Goal: Task Accomplishment & Management: Manage account settings

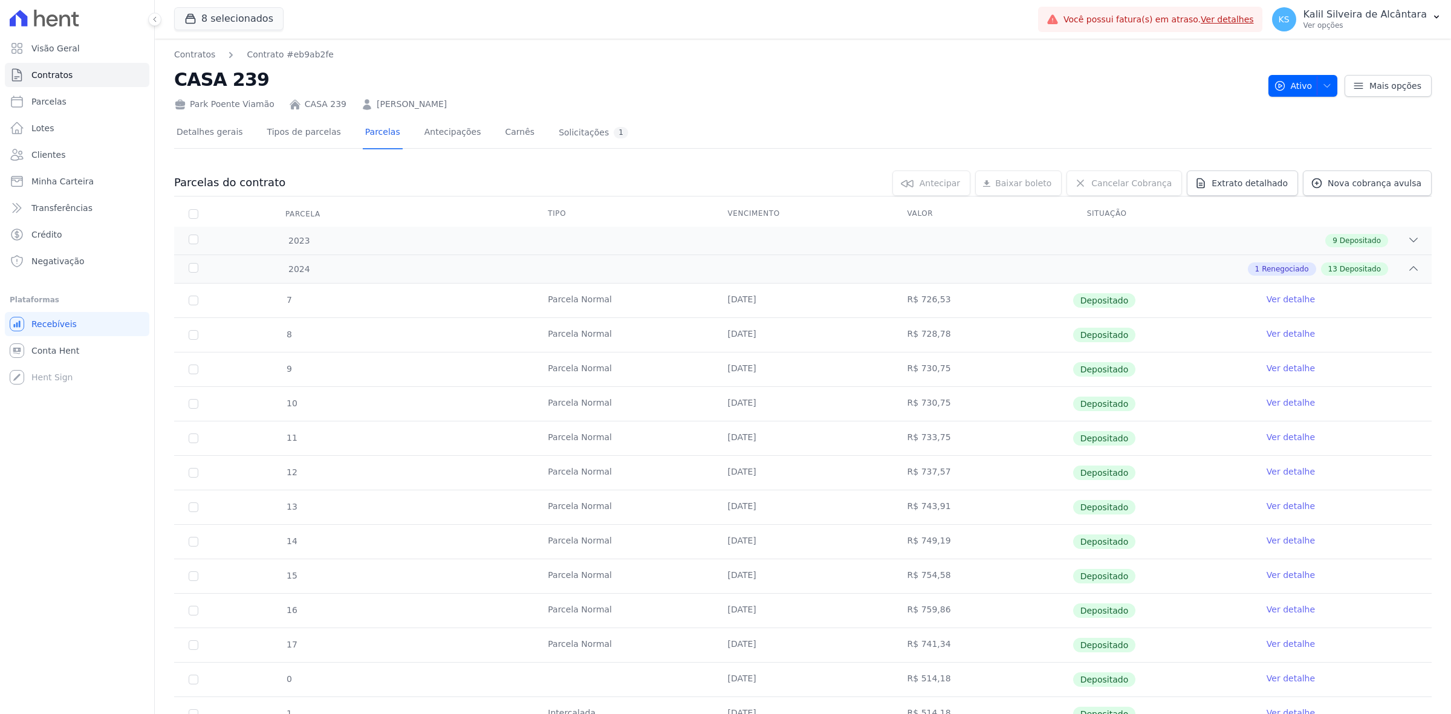
scroll to position [378, 0]
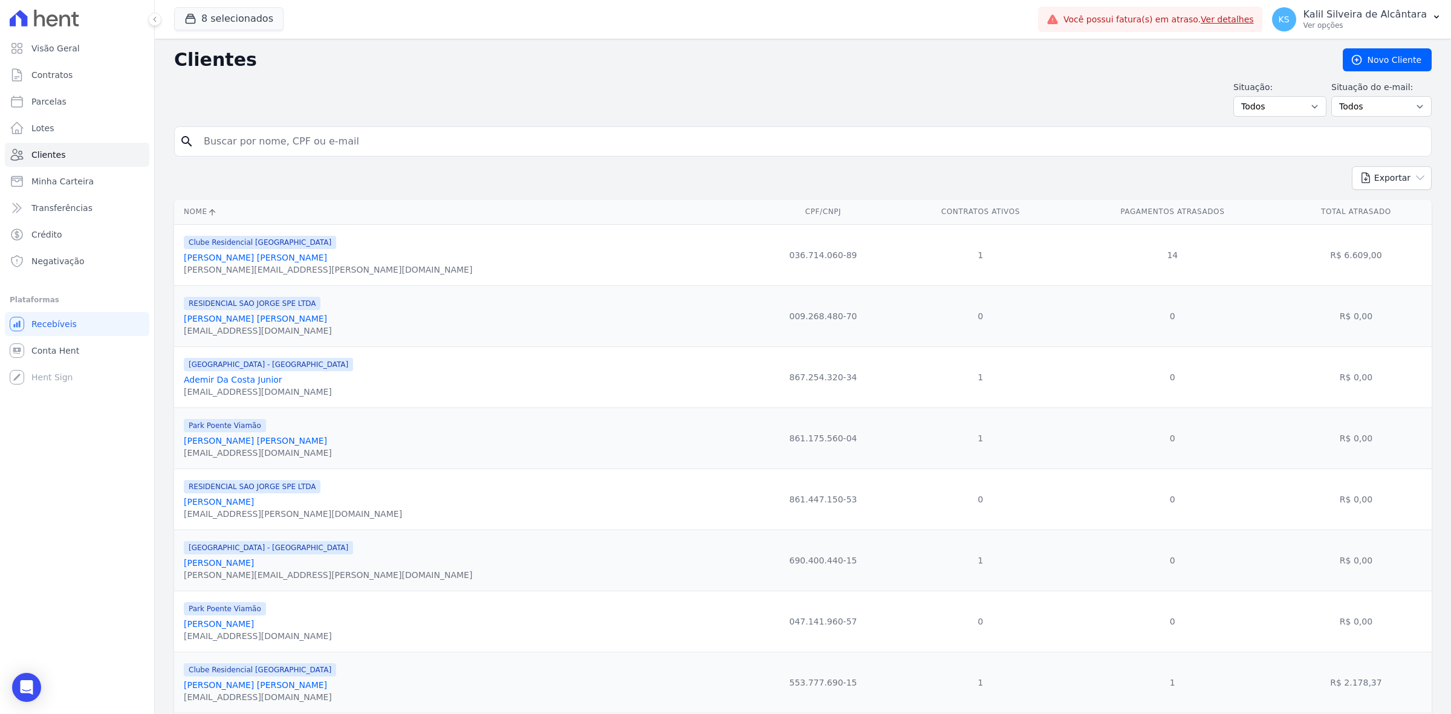
click at [417, 136] on input "search" at bounding box center [811, 141] width 1230 height 24
type input "c"
type input "thiago"
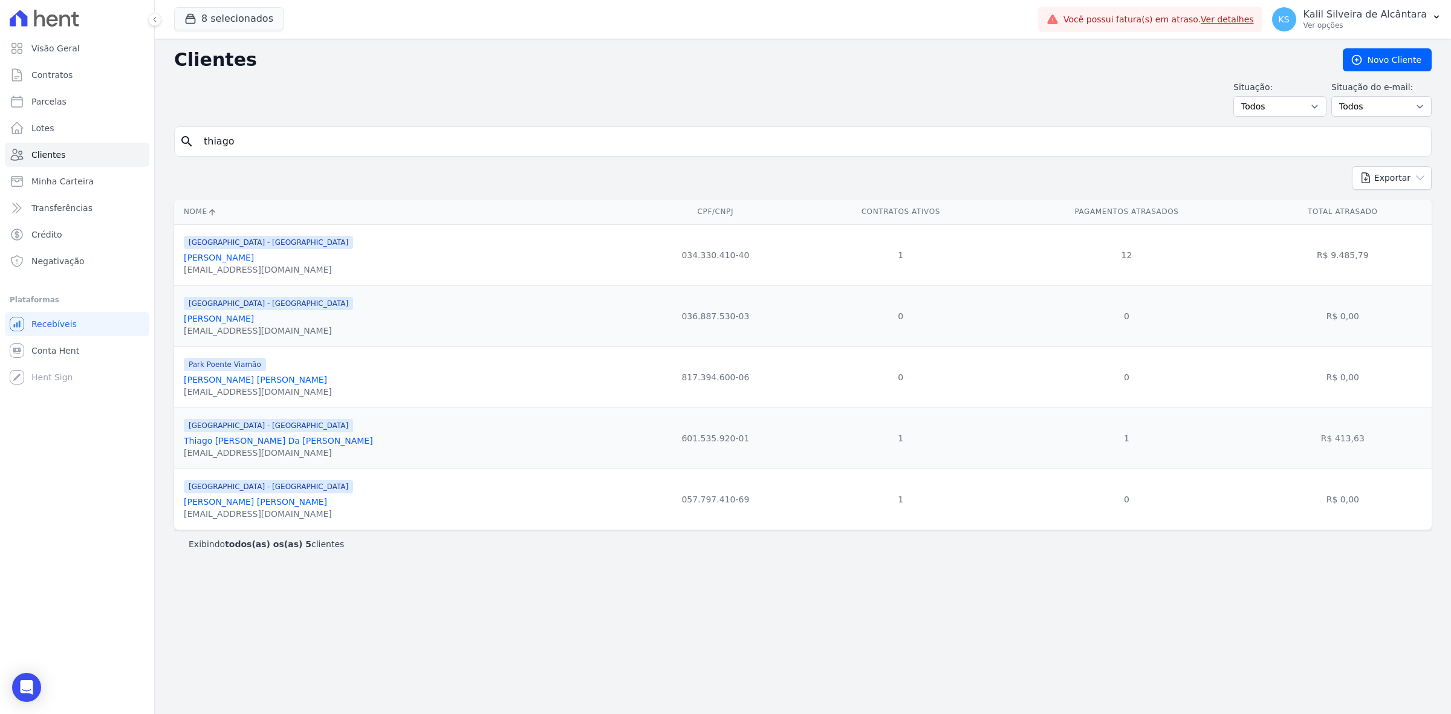
click at [278, 135] on input "thiago" at bounding box center [811, 141] width 1230 height 24
type input "ti"
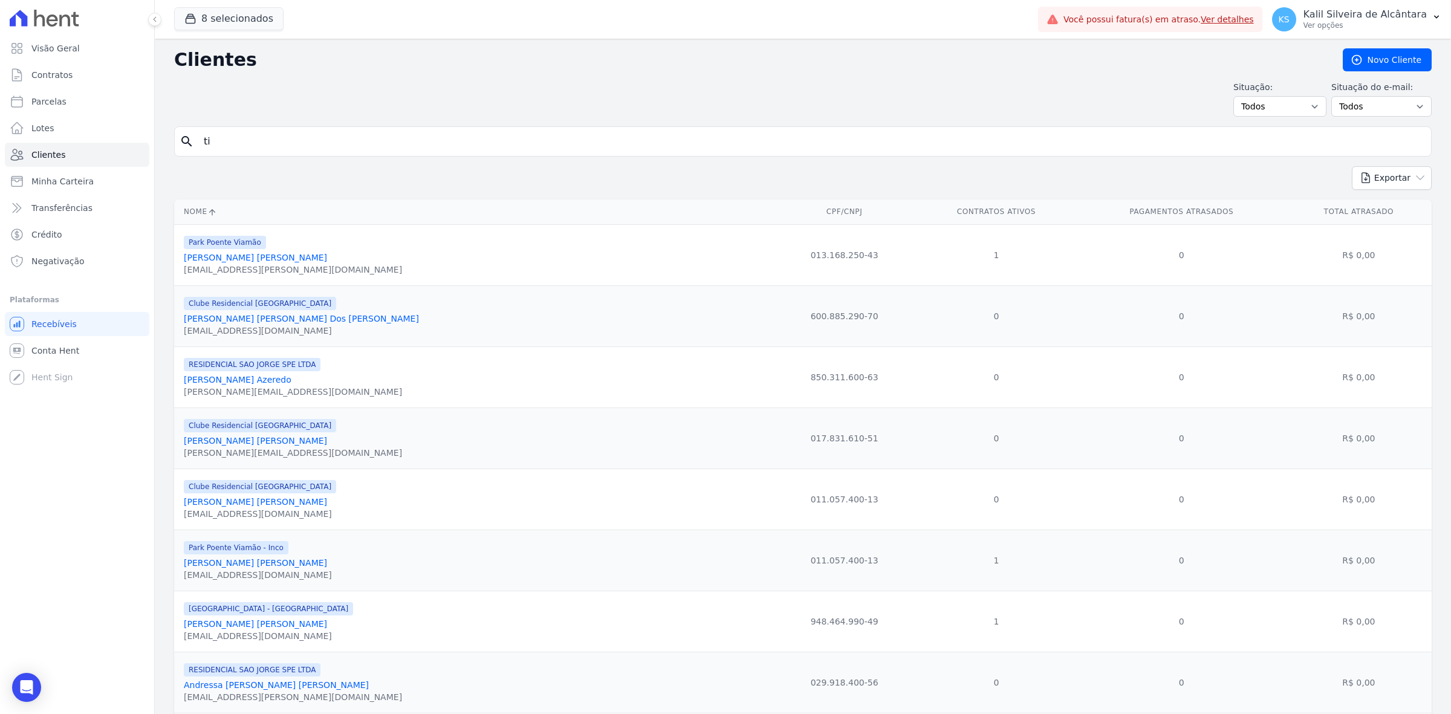
click at [278, 135] on input "ti" at bounding box center [811, 141] width 1230 height 24
type input "tiago"
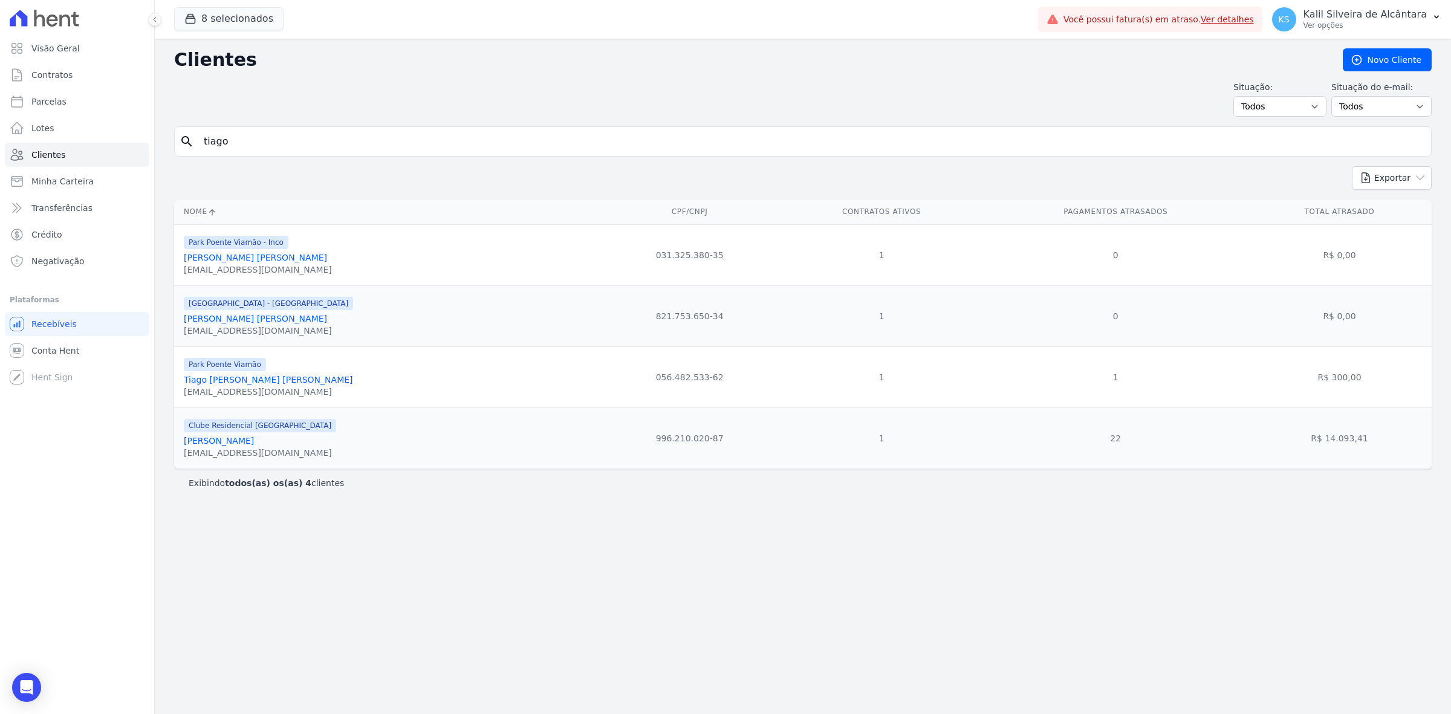
click at [271, 378] on link "Tiago [PERSON_NAME] [PERSON_NAME]" at bounding box center [268, 380] width 169 height 10
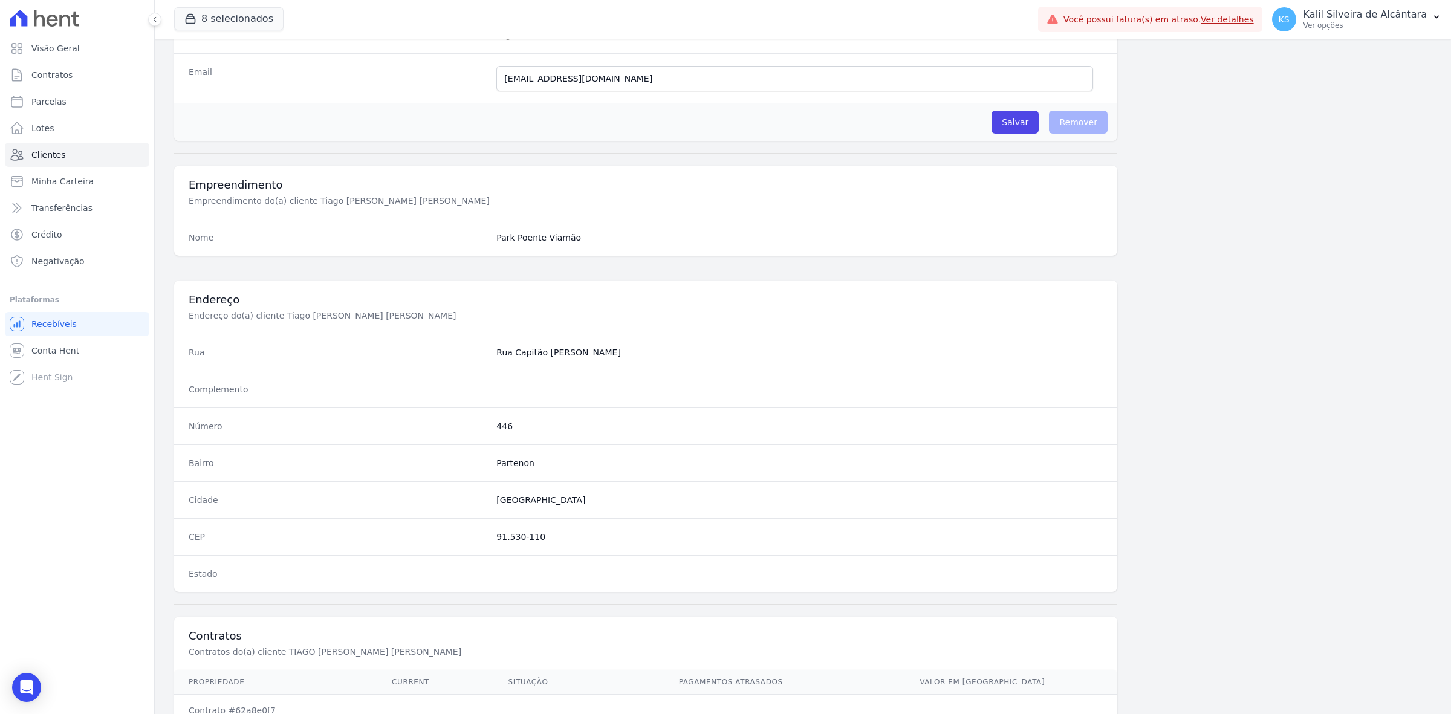
scroll to position [421, 0]
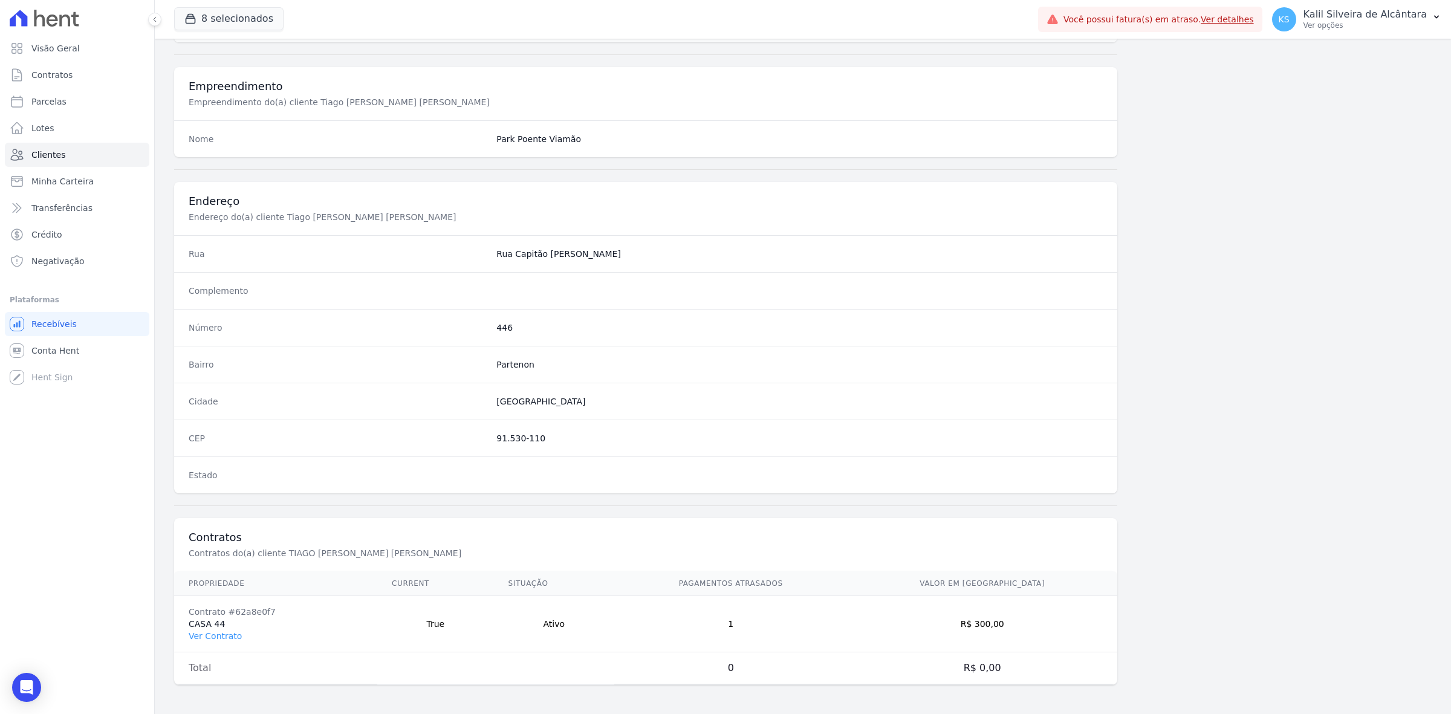
click at [219, 647] on td "Contrato #62a8e0f7 CASA 44 Ver Contrato" at bounding box center [275, 624] width 203 height 56
click at [219, 646] on td "Contrato #62a8e0f7 CASA 44 Ver Contrato" at bounding box center [275, 624] width 203 height 56
click at [224, 639] on link "Ver Contrato" at bounding box center [215, 636] width 53 height 10
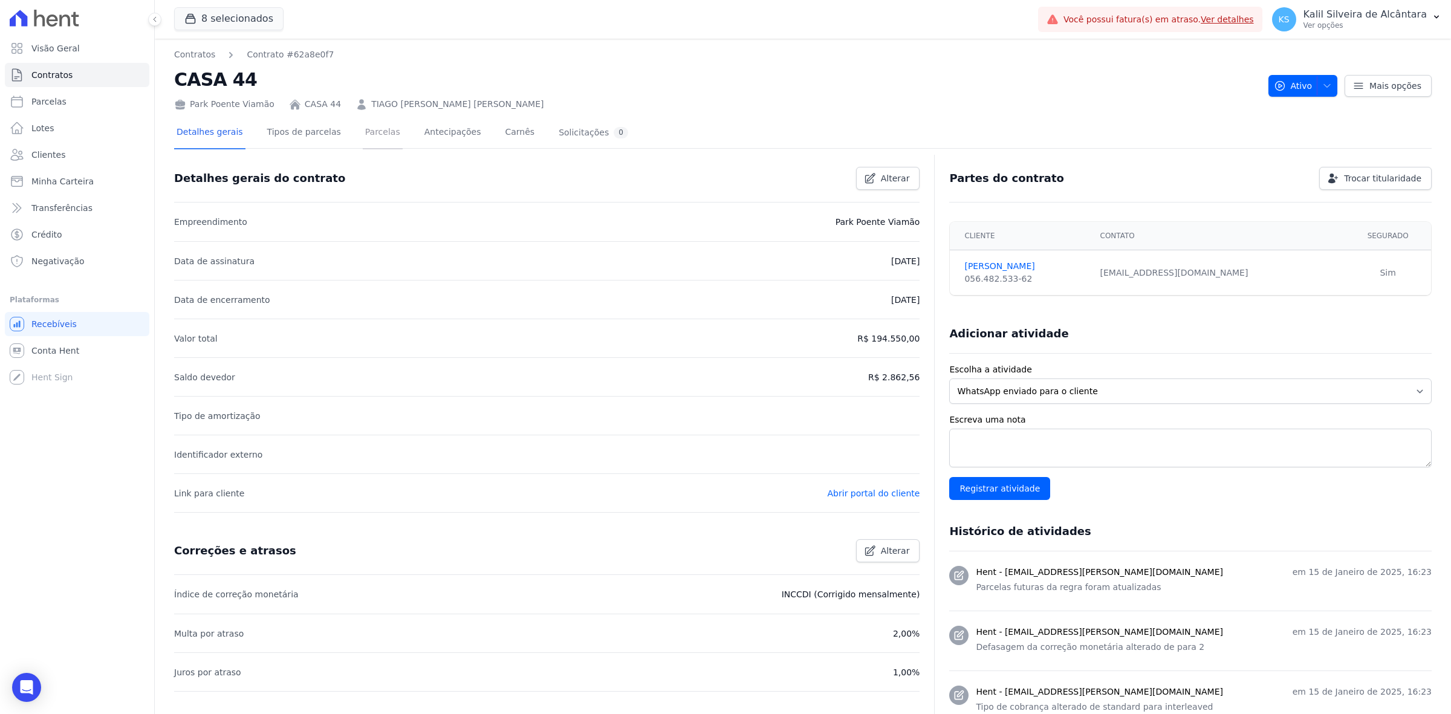
click at [366, 125] on link "Parcelas" at bounding box center [383, 133] width 40 height 32
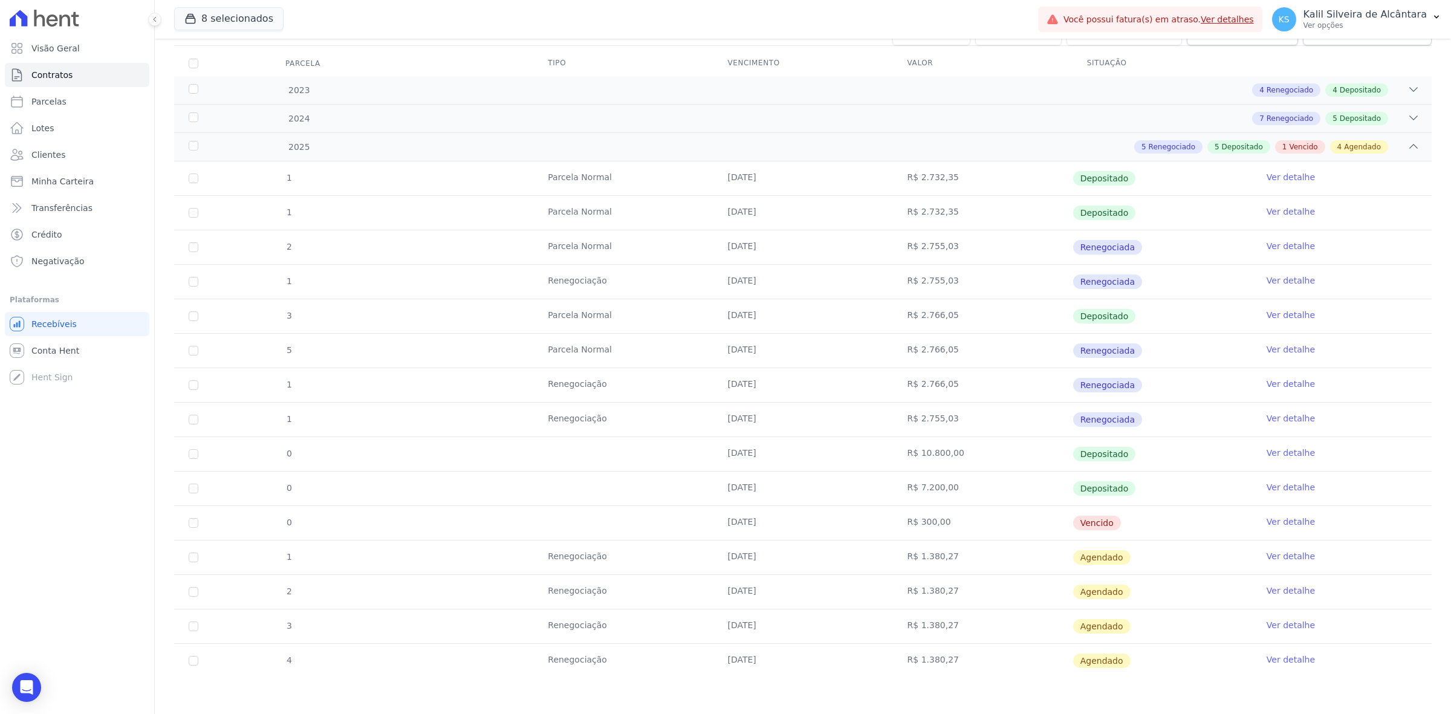
scroll to position [152, 0]
click at [193, 522] on input "checkbox" at bounding box center [194, 523] width 10 height 10
checkbox input "true"
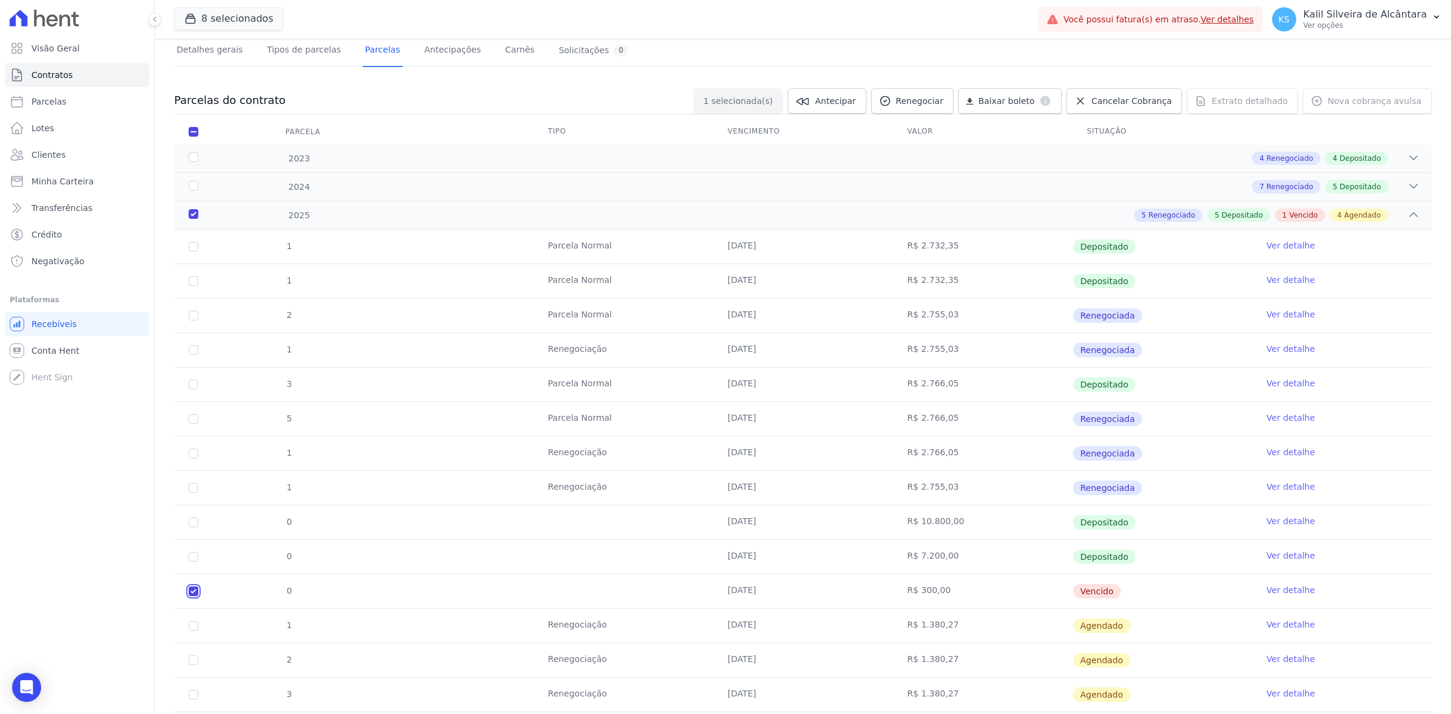
scroll to position [0, 0]
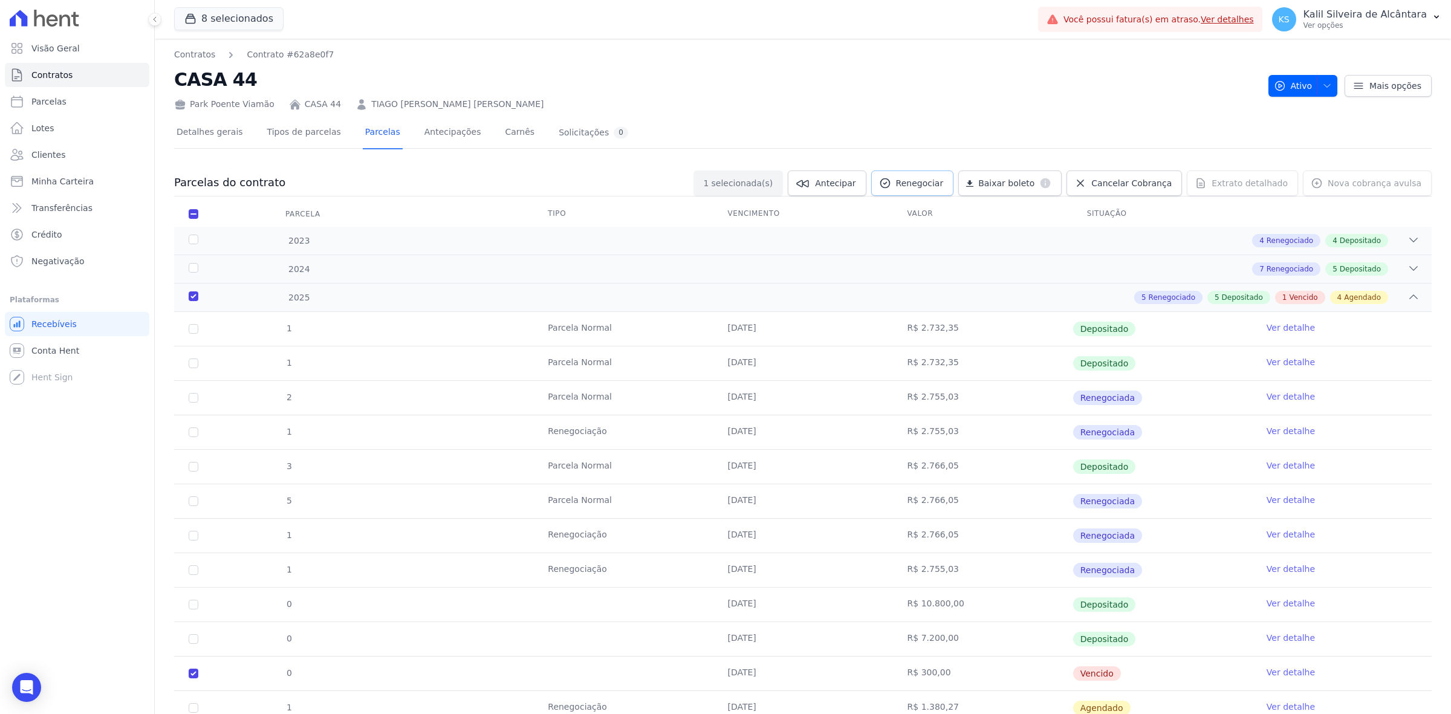
click at [946, 191] on link "Renegociar" at bounding box center [912, 182] width 83 height 25
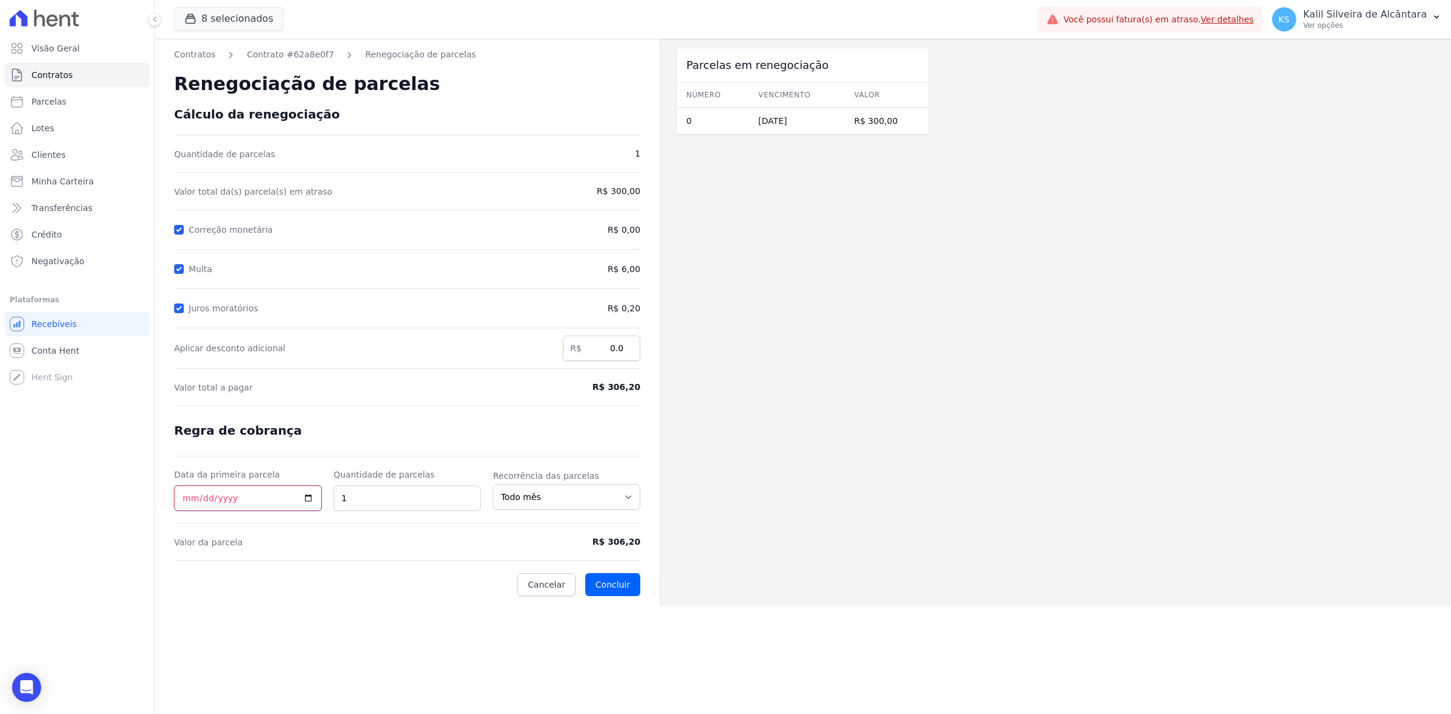
click at [300, 502] on input "Data da primeira parcela" at bounding box center [247, 497] width 147 height 25
click at [306, 502] on input "Data da primeira parcela" at bounding box center [247, 497] width 147 height 25
type input "[DATE]"
click at [469, 493] on input "2" at bounding box center [407, 497] width 147 height 25
click at [469, 493] on input "3" at bounding box center [407, 497] width 147 height 25
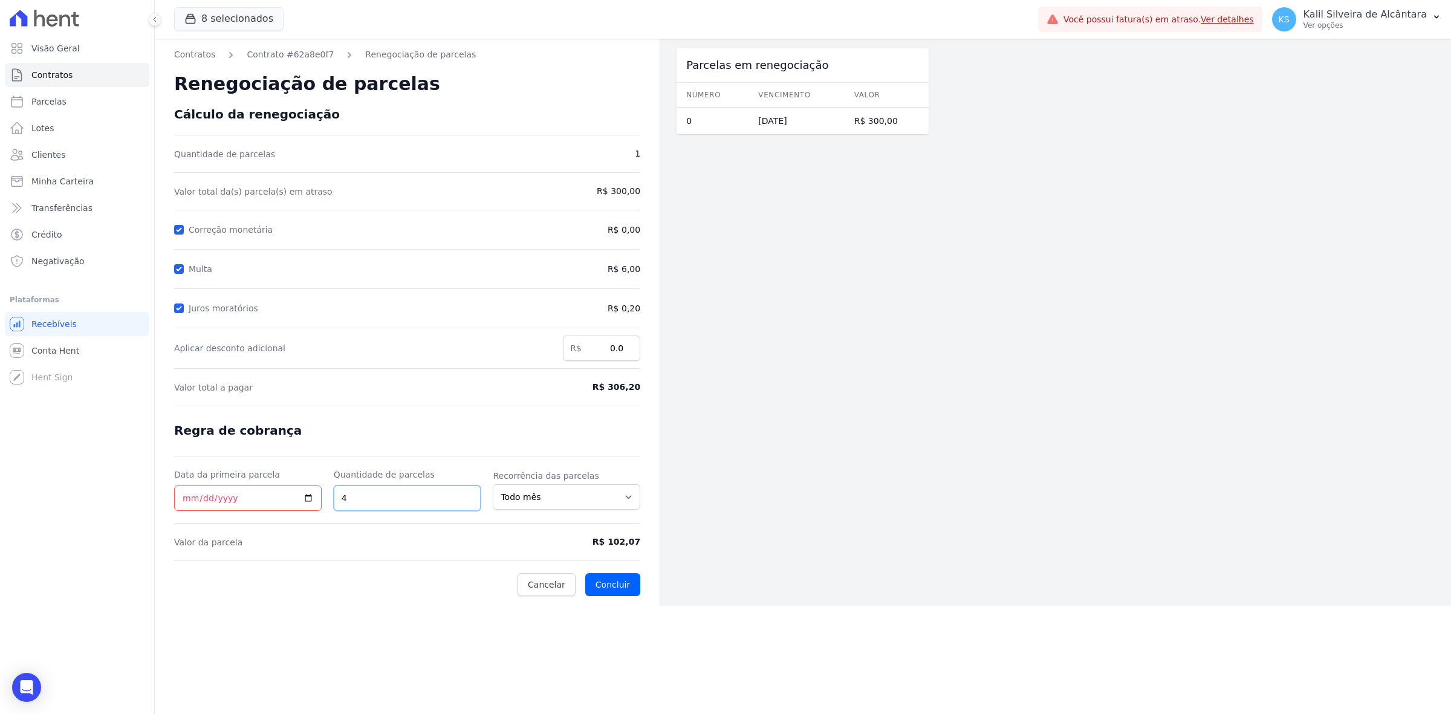
type input "4"
click at [469, 491] on input "4" at bounding box center [407, 497] width 147 height 25
click at [629, 523] on div at bounding box center [407, 523] width 466 height 1
click at [377, 435] on form "Cálculo da renegociação Quantidade de parcelas 1 Valor total da(s) parcela(s) e…" at bounding box center [407, 351] width 466 height 489
click at [615, 586] on button "Concluir" at bounding box center [612, 584] width 55 height 23
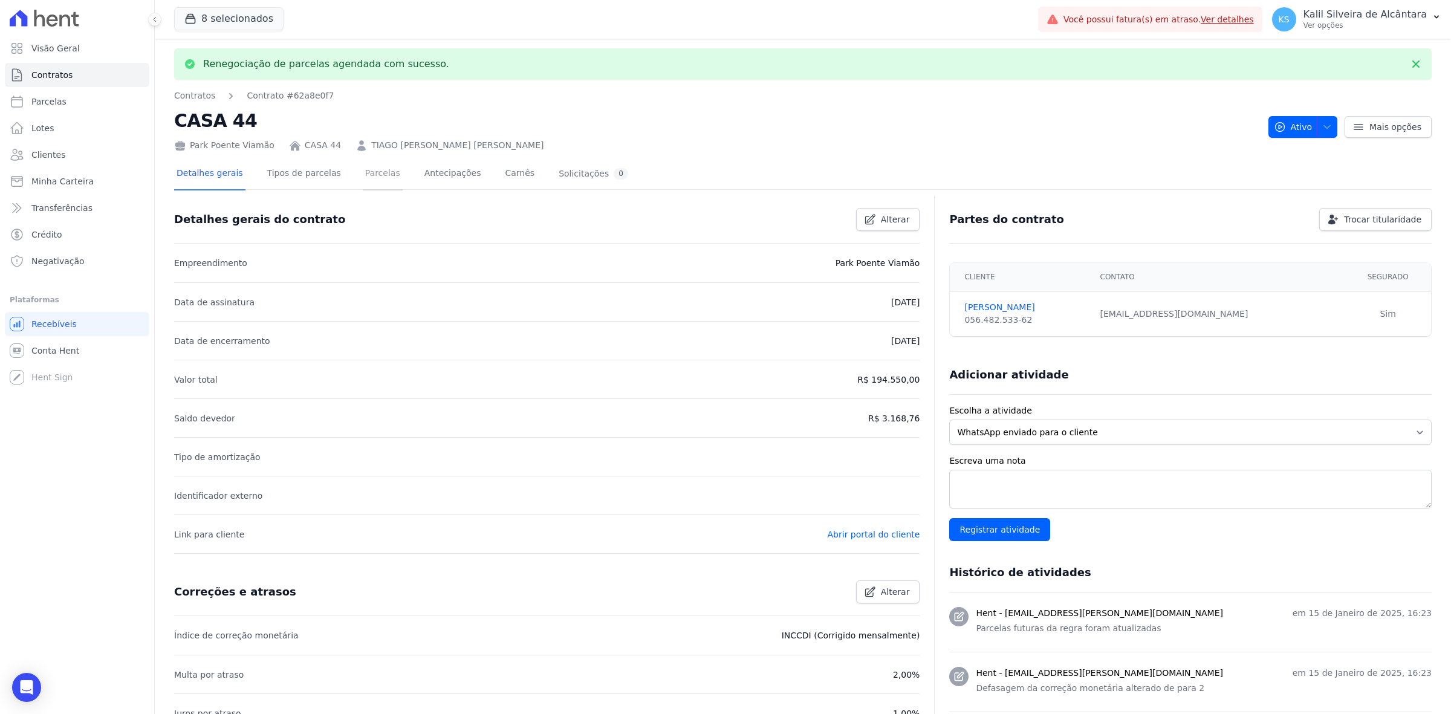
click at [367, 177] on link "Parcelas" at bounding box center [383, 174] width 40 height 32
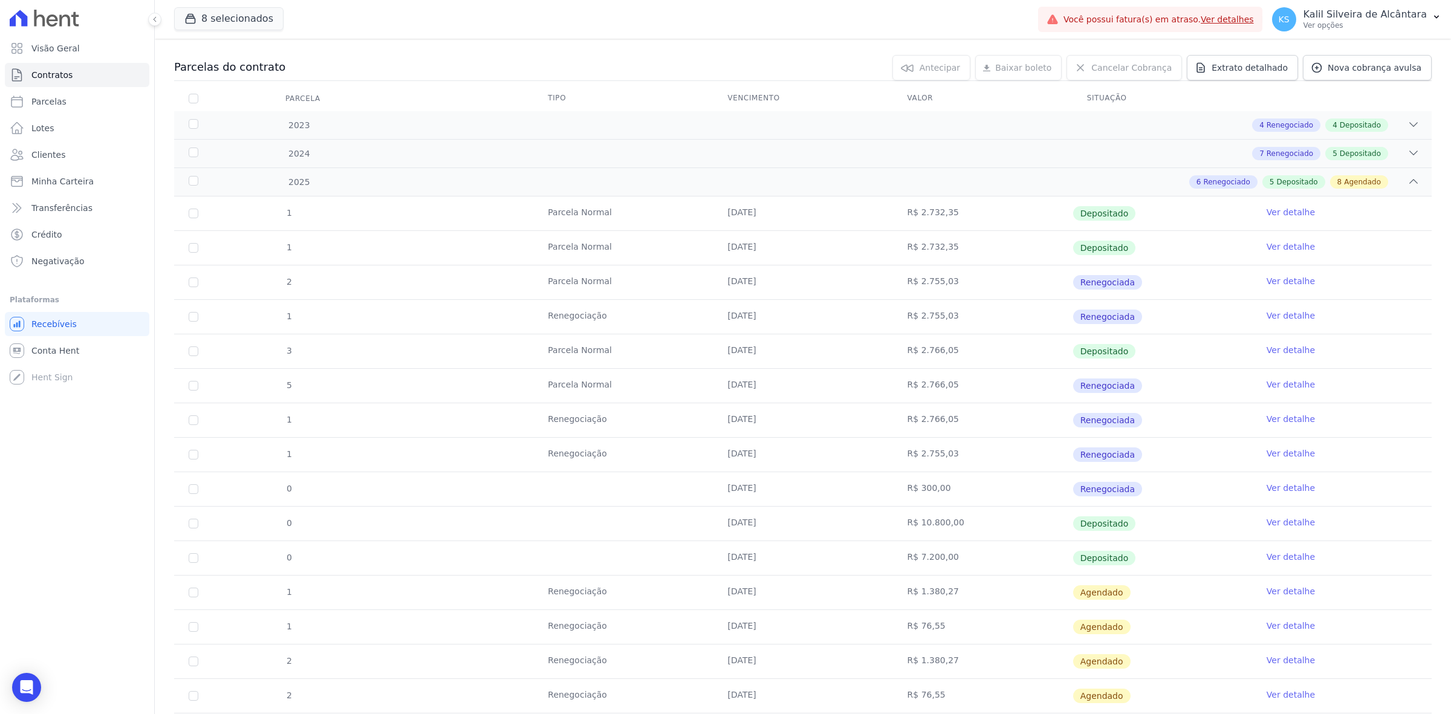
scroll to position [291, 0]
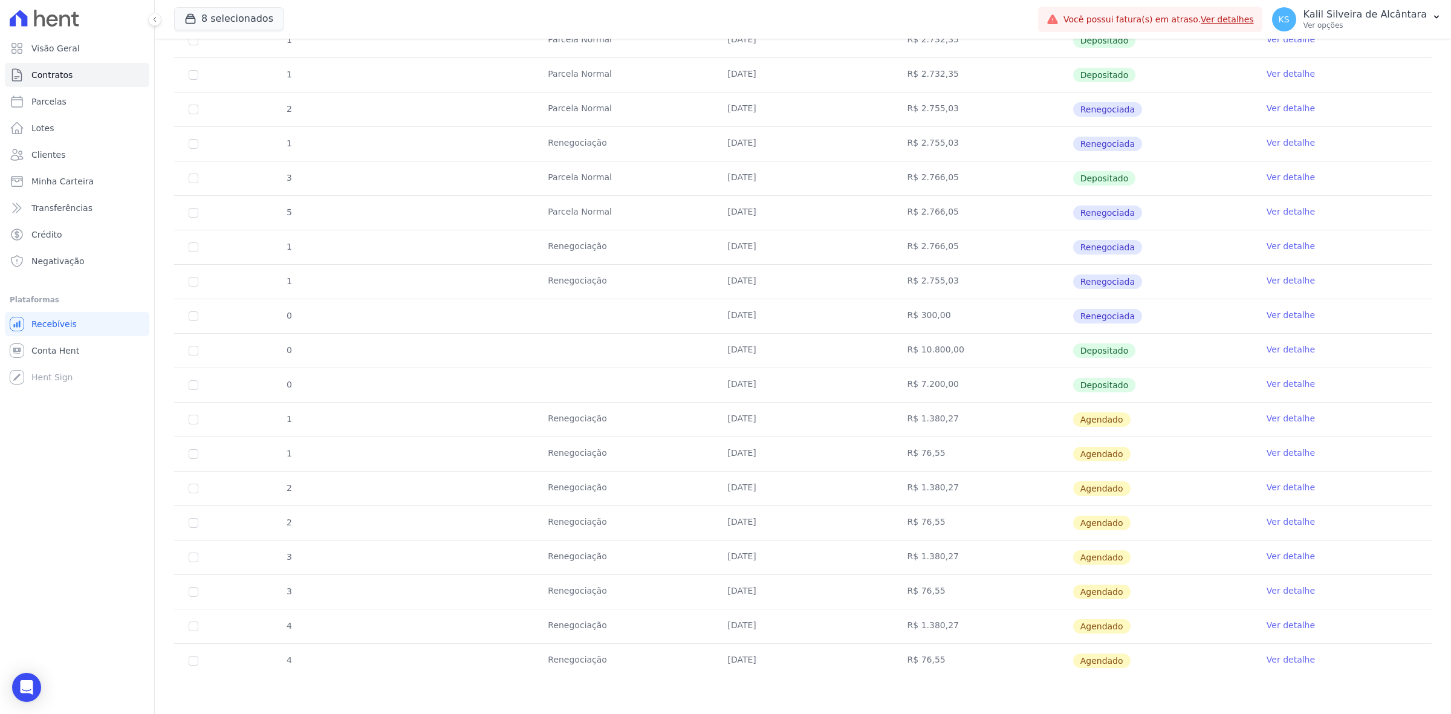
drag, startPoint x: 909, startPoint y: 416, endPoint x: 954, endPoint y: 663, distance: 250.8
click at [954, 663] on tbody "1 [GEOGRAPHIC_DATA] [DATE] R$ 2.732,35 Depositado Ver detalhe 1 [GEOGRAPHIC_DAT…" at bounding box center [802, 351] width 1257 height 654
click at [988, 614] on td "R$ 1.380,27" at bounding box center [983, 626] width 180 height 34
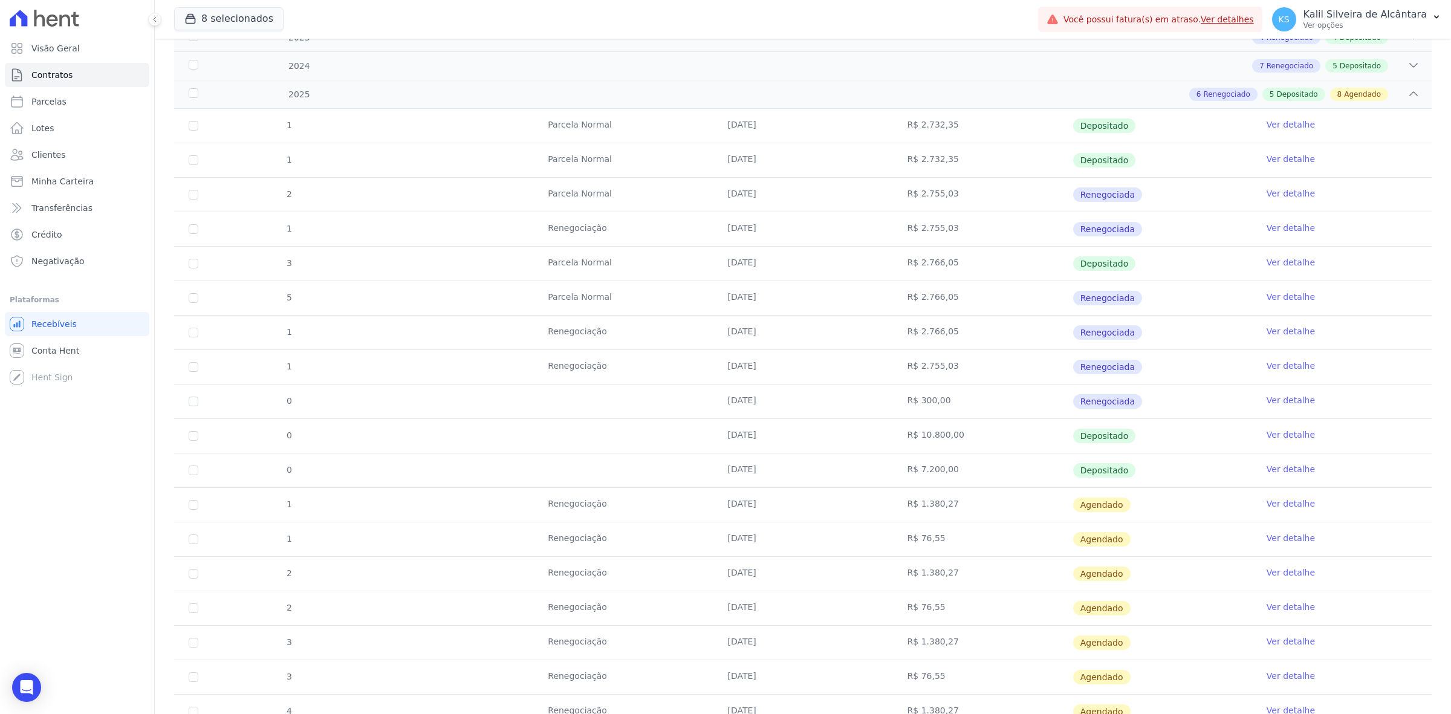
scroll to position [0, 0]
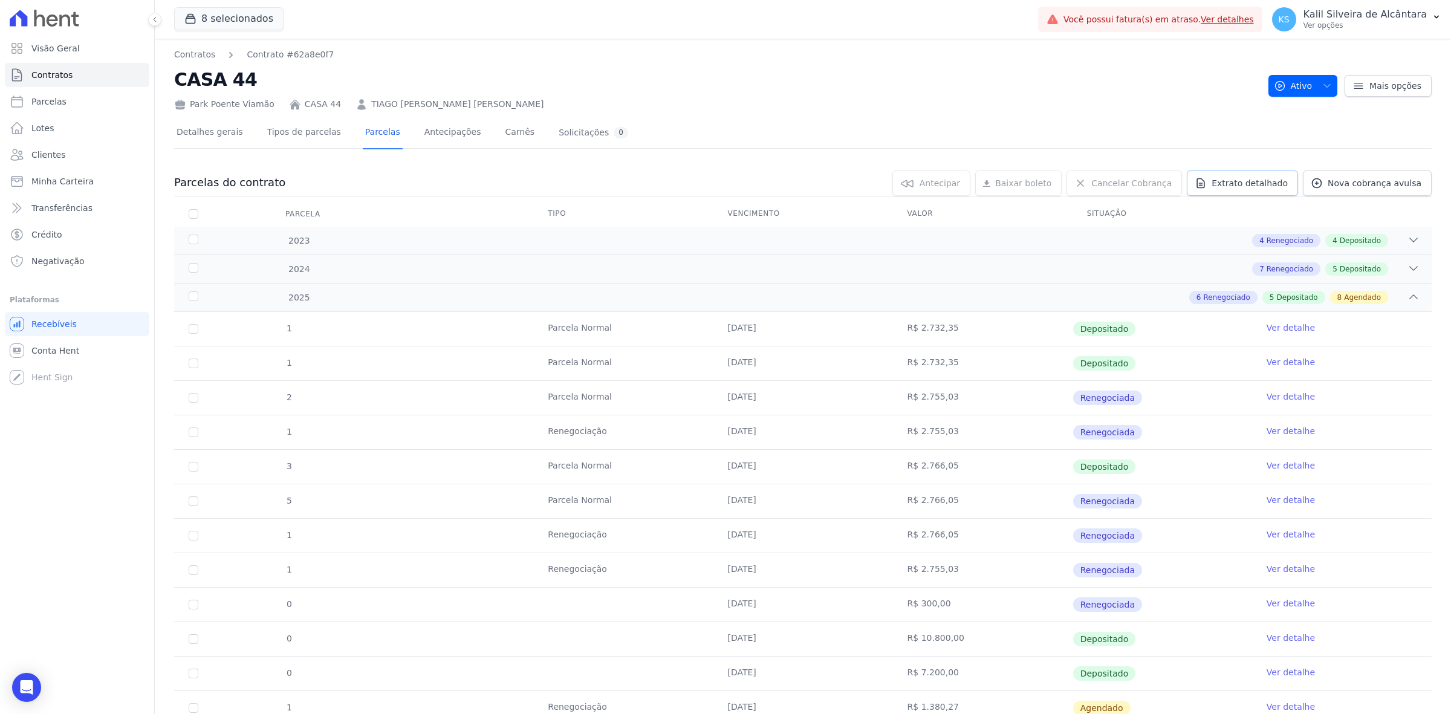
click at [1235, 175] on link "Extrato detalhado" at bounding box center [1242, 182] width 111 height 25
click at [1385, 188] on span "Exportar PDF" at bounding box center [1411, 184] width 63 height 12
